Goal: Information Seeking & Learning: Understand process/instructions

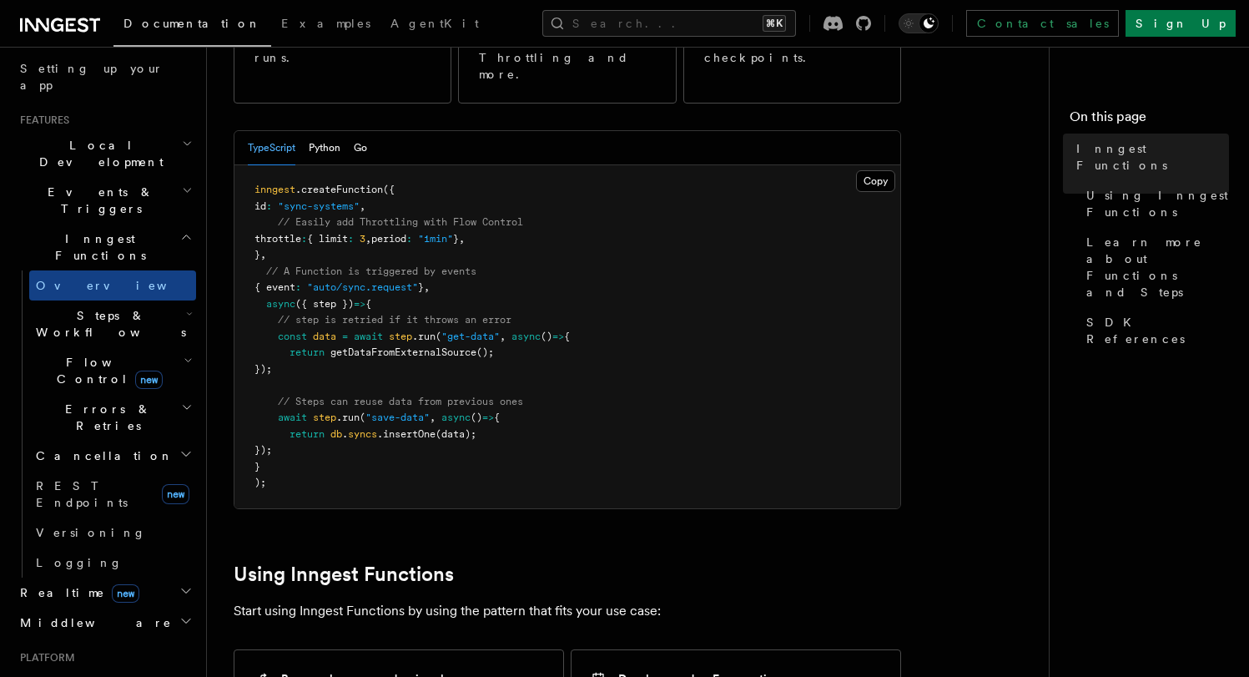
scroll to position [310, 0]
click at [186, 308] on icon "button" at bounding box center [189, 314] width 7 height 13
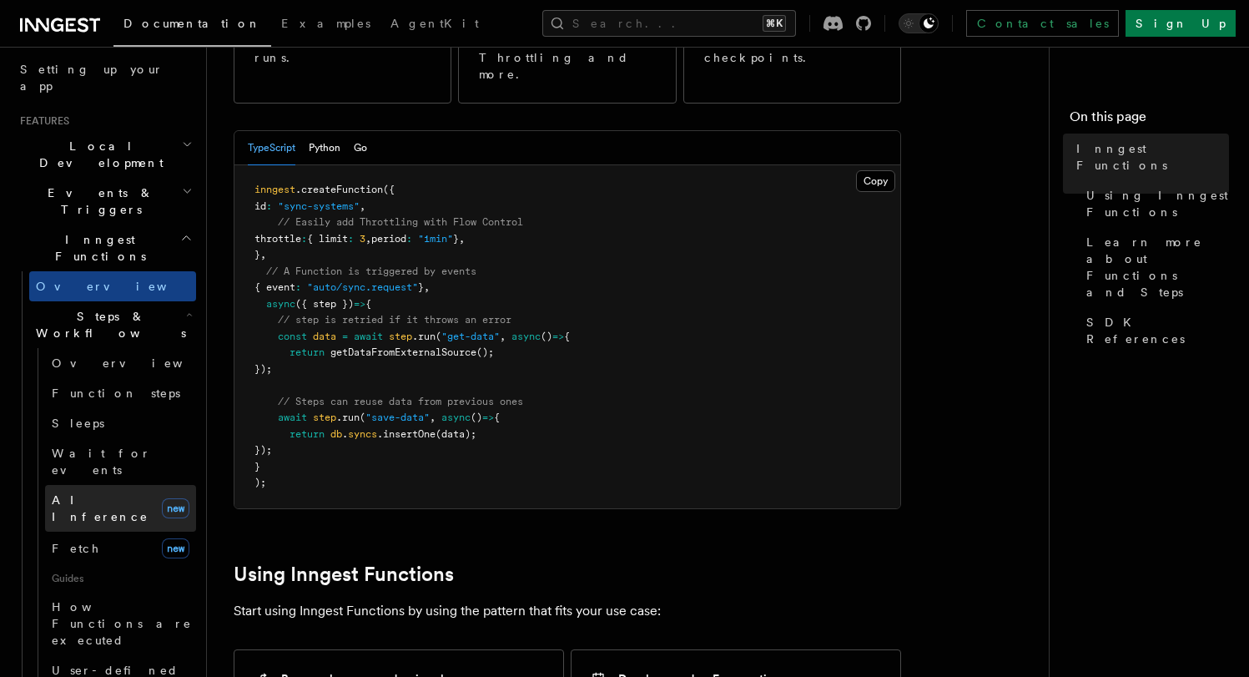
click at [106, 493] on span "AI Inference" at bounding box center [100, 508] width 97 height 30
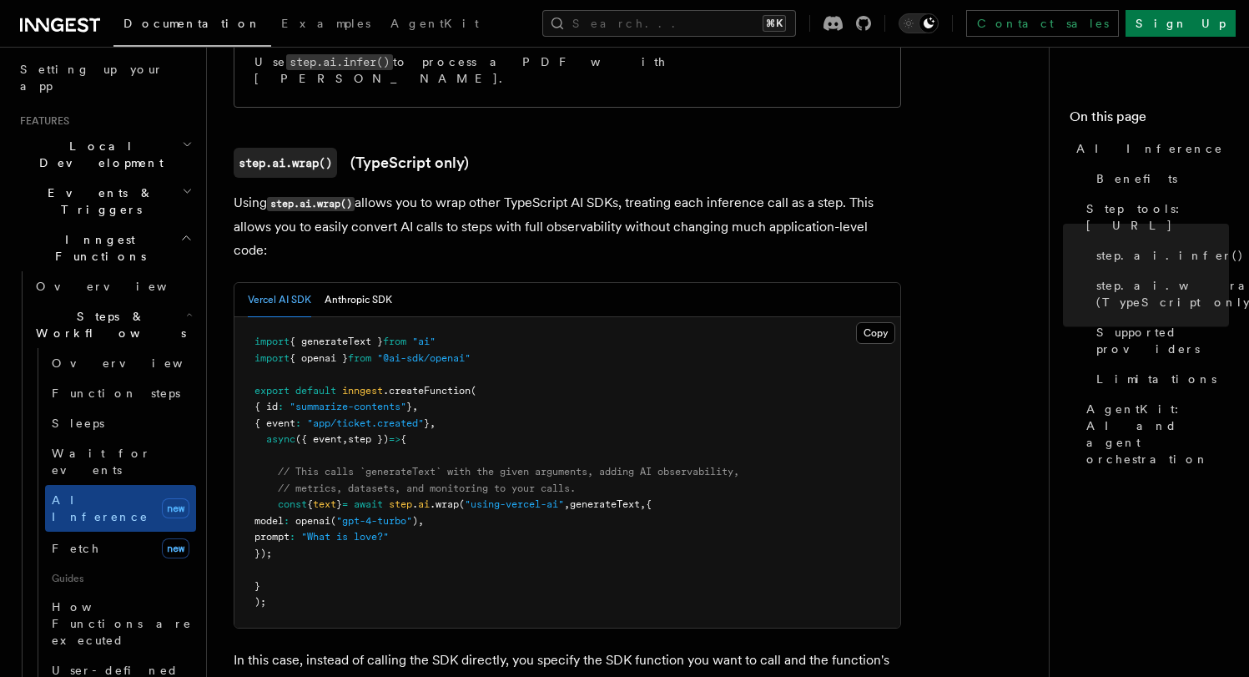
scroll to position [1549, 0]
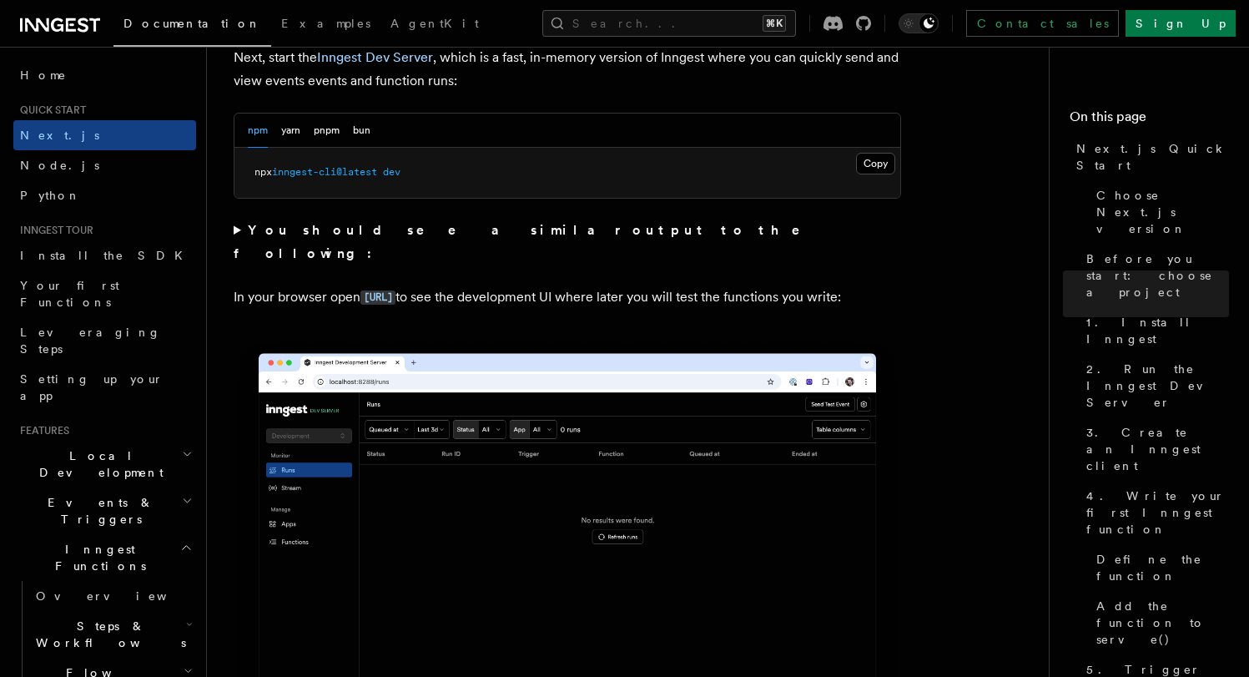
scroll to position [1230, 0]
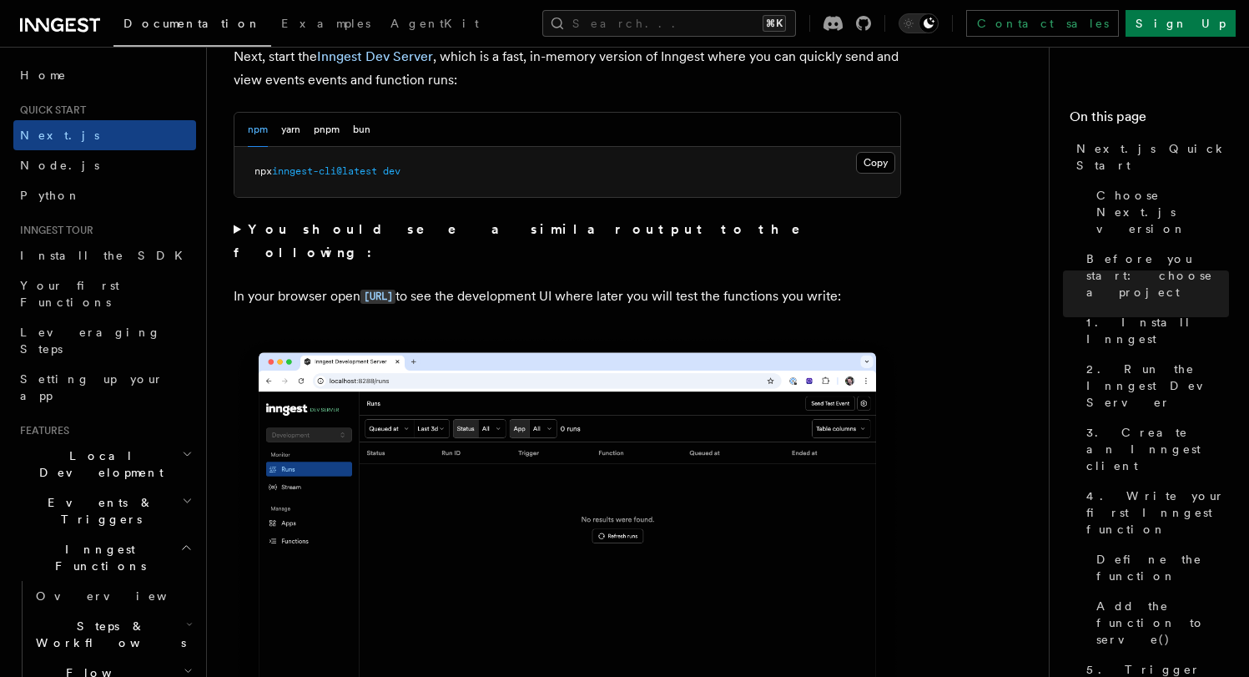
click at [82, 617] on span "Steps & Workflows" at bounding box center [107, 633] width 157 height 33
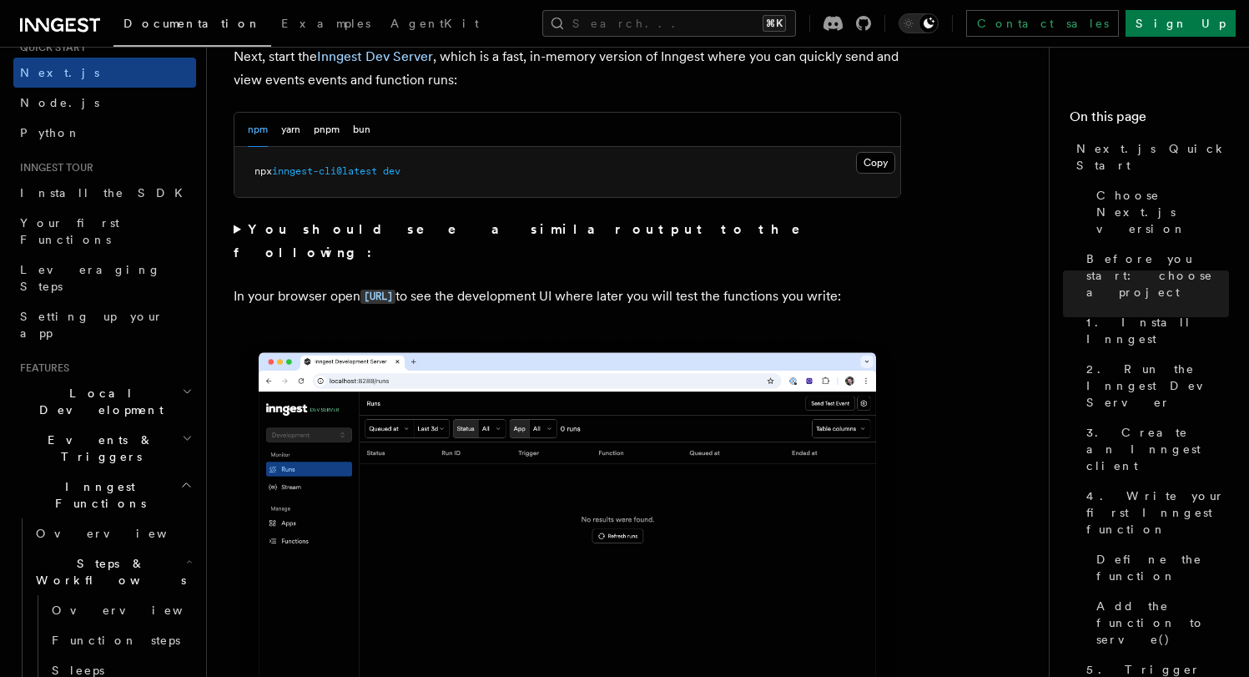
scroll to position [112, 0]
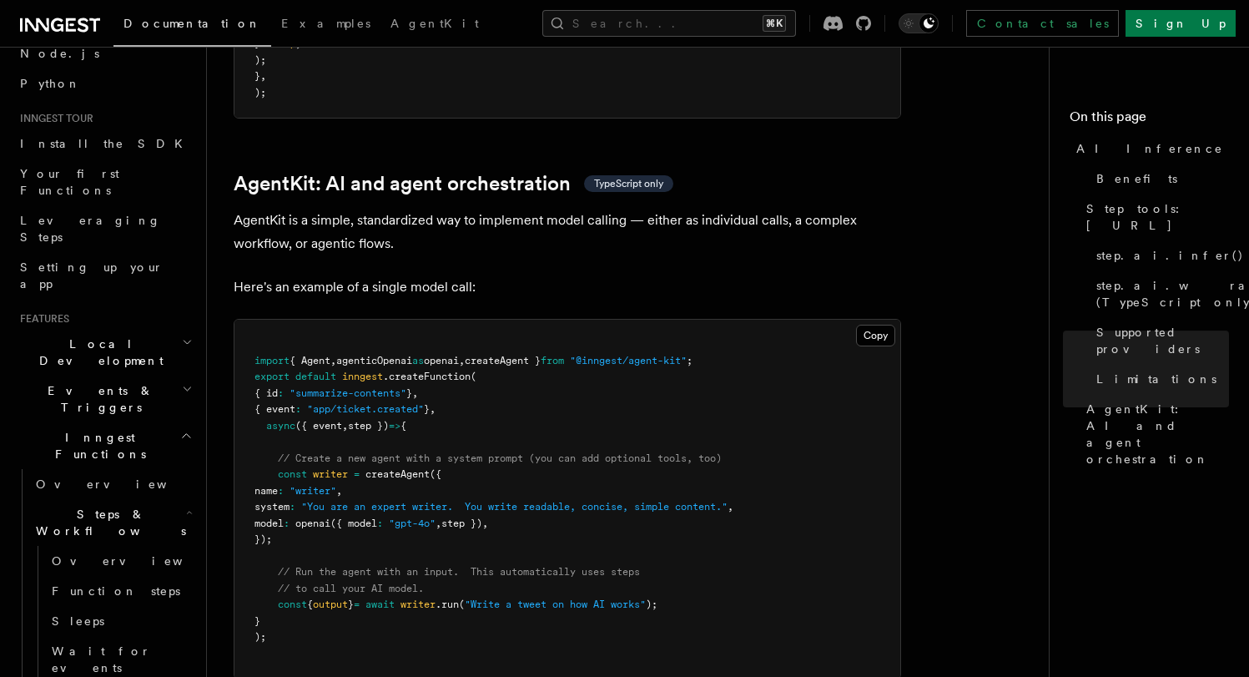
scroll to position [4829, 0]
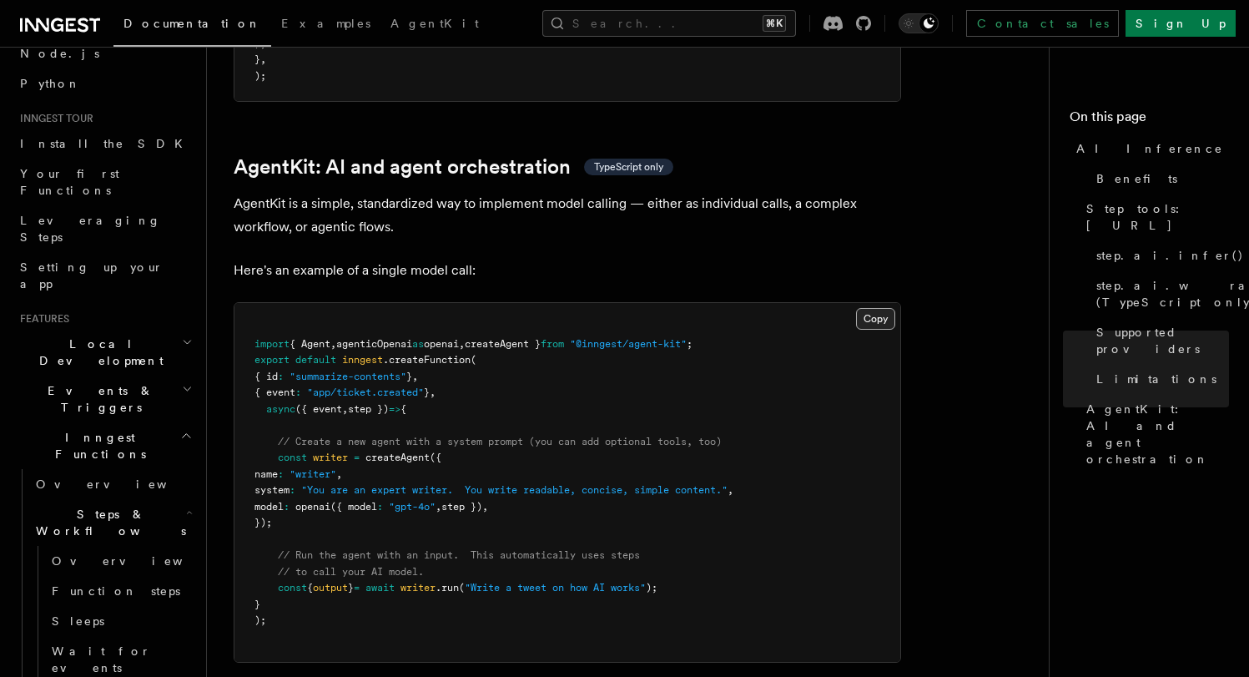
click at [877, 308] on button "Copy Copied" at bounding box center [875, 319] width 39 height 22
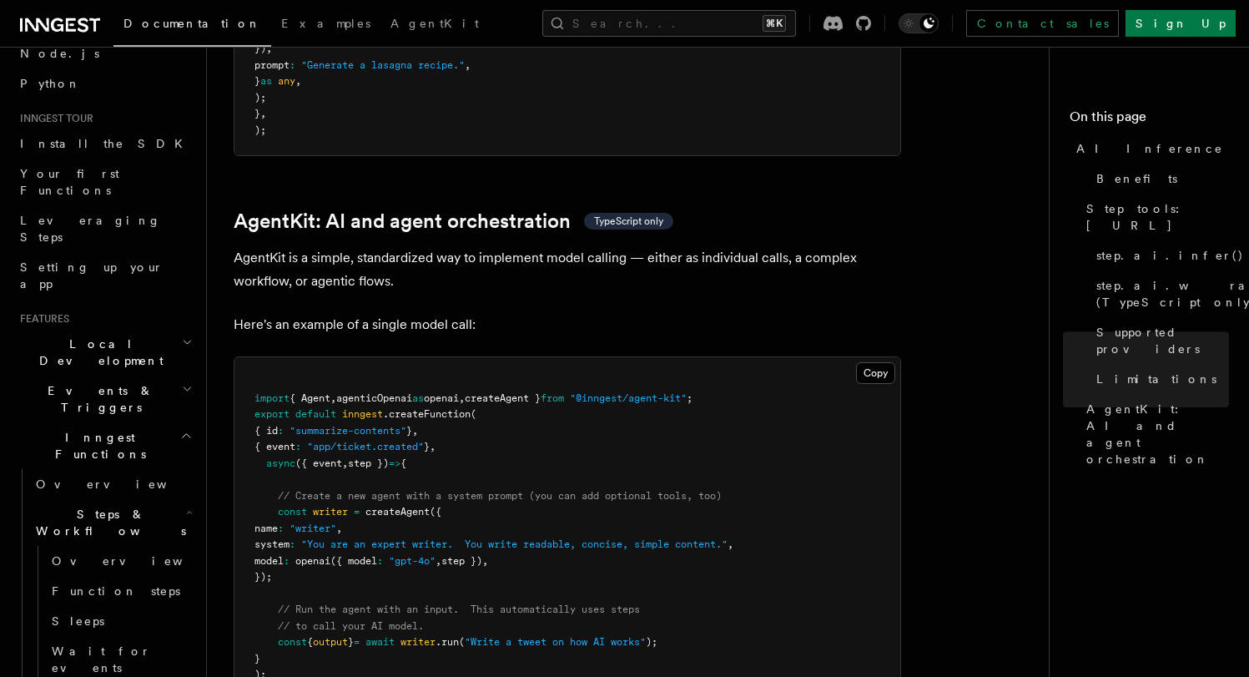
scroll to position [4770, 0]
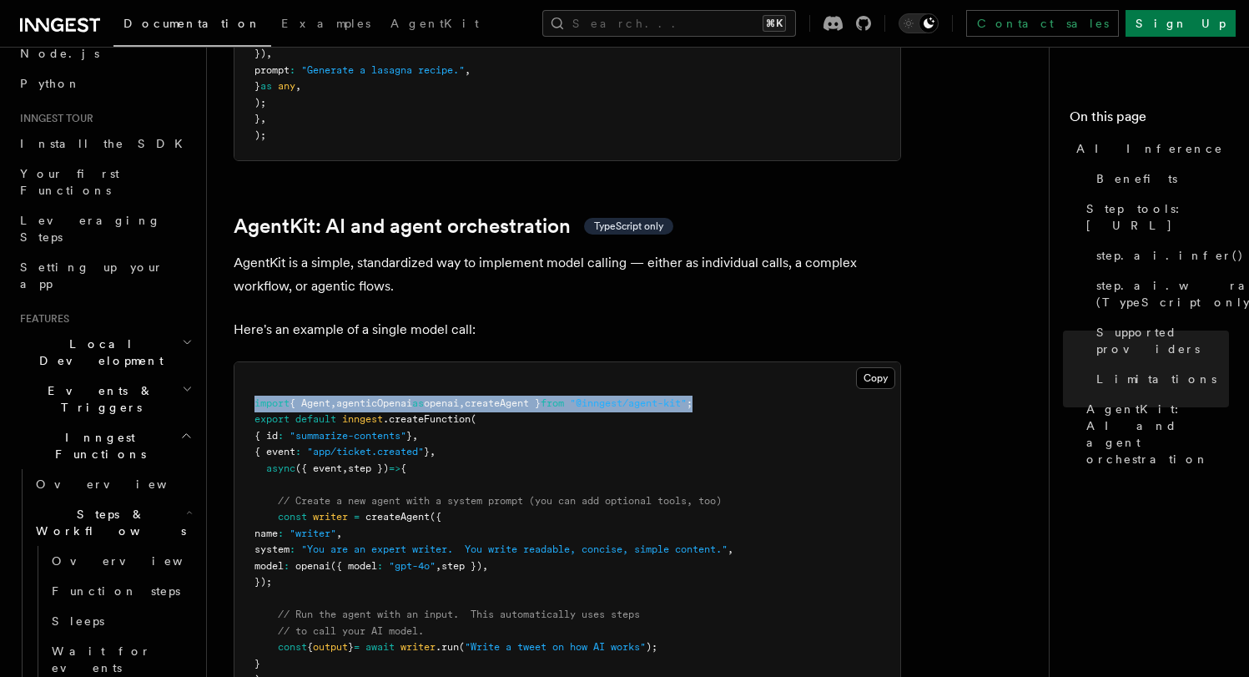
drag, startPoint x: 746, startPoint y: 333, endPoint x: 208, endPoint y: 329, distance: 538.2
copy span "import { Agent , agenticOpenai as openai , createAgent } from "@inngest/agent-k…"
click at [471, 388] on pre "import { Agent , agenticOpenai as openai , createAgent } from "@inngest/agent-k…" at bounding box center [567, 541] width 666 height 359
